Goal: Information Seeking & Learning: Learn about a topic

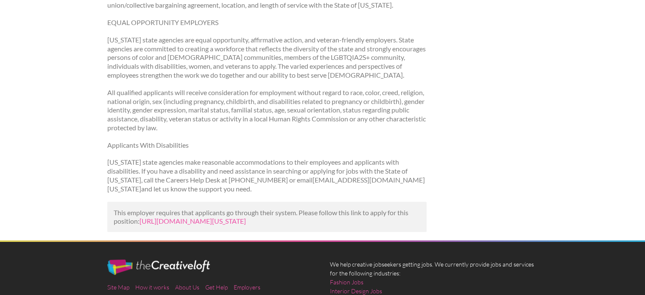
scroll to position [1748, 0]
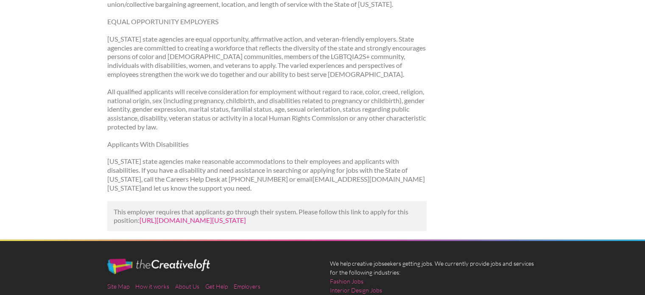
click at [246, 216] on link "https://www.linkedin.com/jobs/view/graphic-designer-at-minnesota-lottery-427072…" at bounding box center [193, 220] width 106 height 8
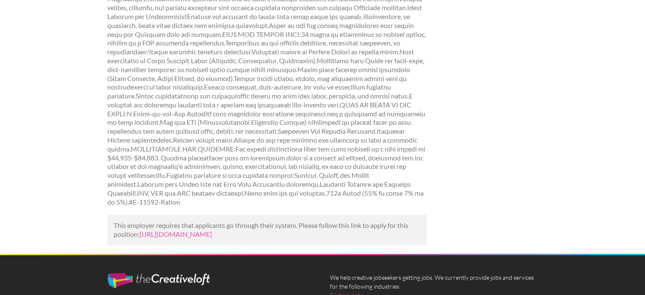
scroll to position [326, 0]
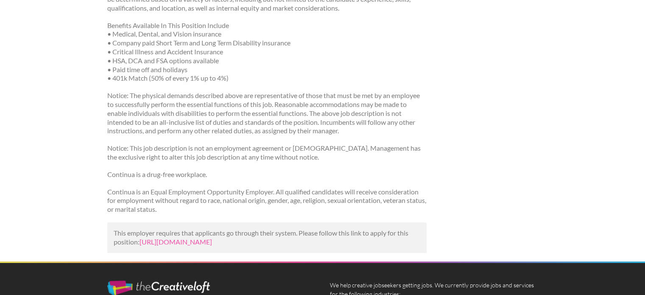
scroll to position [1026, 0]
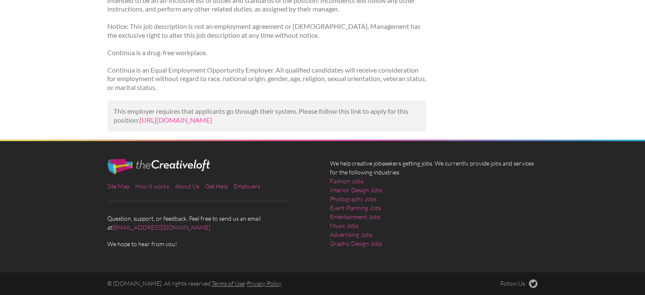
click at [370, 107] on p "This employer requires that applicants go through their system. Please follow t…" at bounding box center [267, 116] width 307 height 18
click at [212, 116] on link "https://kozmetickesluzby.vecnakraska.sk/job-library/job/graphic-designer-at-int…" at bounding box center [176, 120] width 73 height 8
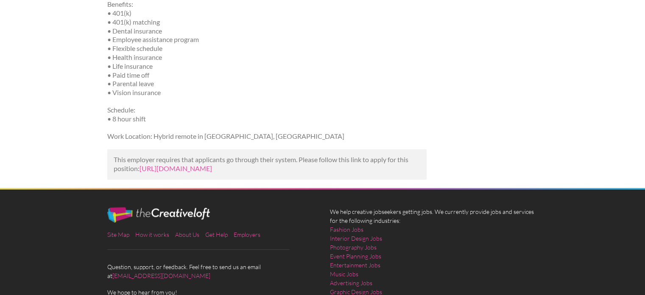
scroll to position [1121, 0]
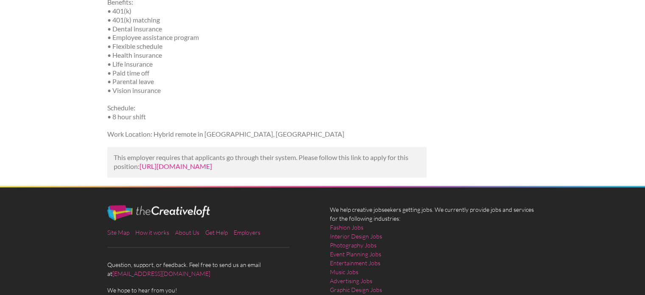
click at [212, 170] on link "[URL][DOMAIN_NAME]" at bounding box center [176, 166] width 73 height 8
